Goal: Understand process/instructions

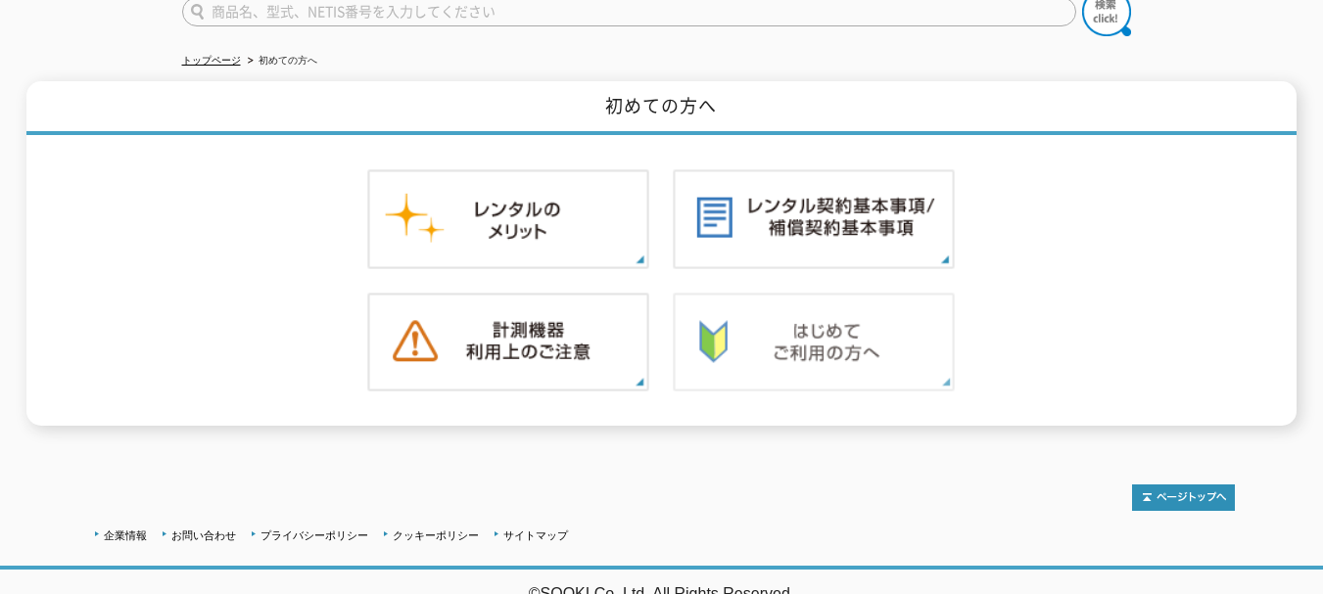
click at [763, 328] on img at bounding box center [814, 343] width 282 height 100
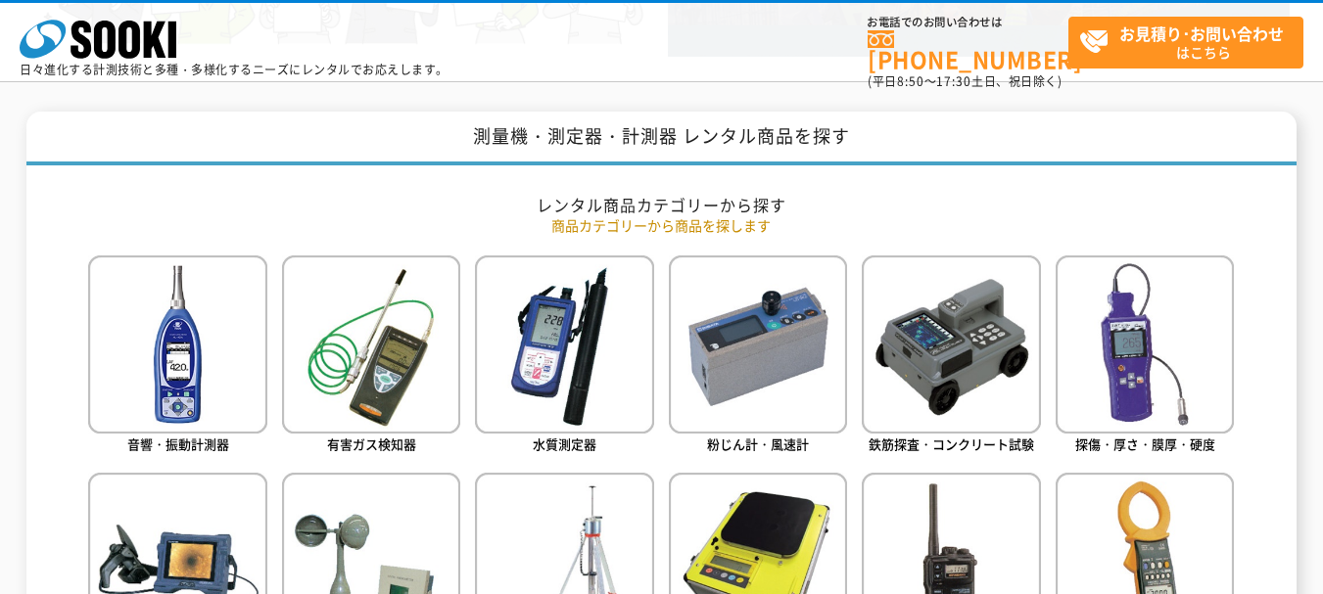
scroll to position [783, 0]
